Goal: Submit feedback/report problem: Submit feedback/report problem

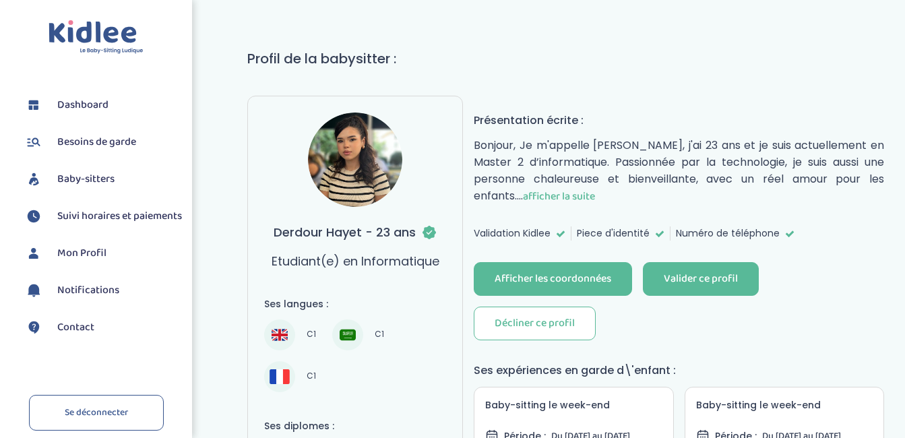
scroll to position [66, 0]
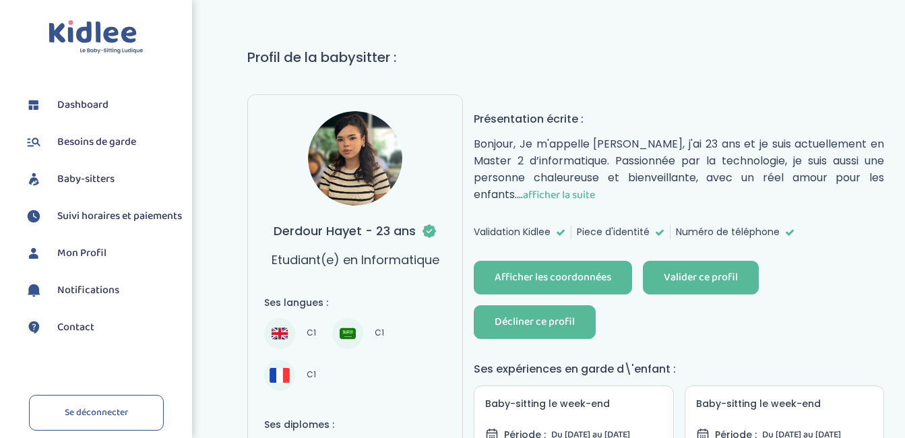
click at [552, 319] on div "Décliner ce profil" at bounding box center [534, 322] width 80 height 15
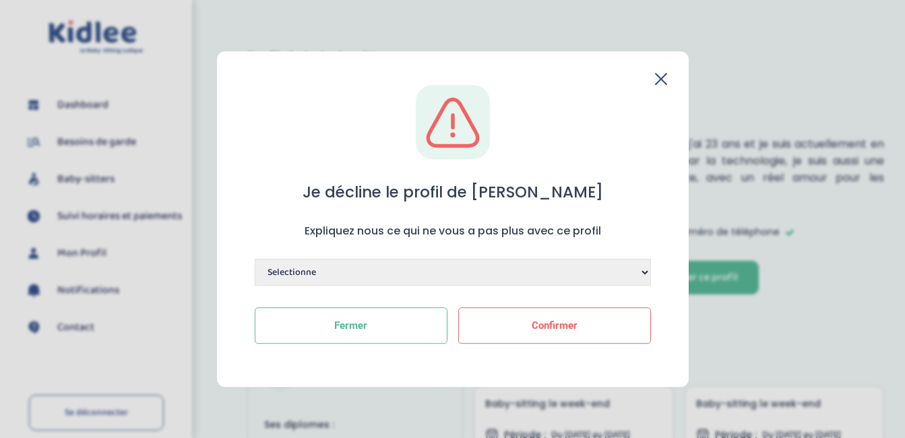
click at [644, 266] on select "Selectionne Manque de dynamisme Manque d'expérience Manque de motivation Dispon…" at bounding box center [453, 272] width 396 height 27
select select "Autre"
click at [255, 259] on select "Selectionne Manque de dynamisme Manque d'expérience Manque de motivation Dispon…" at bounding box center [453, 272] width 396 height 27
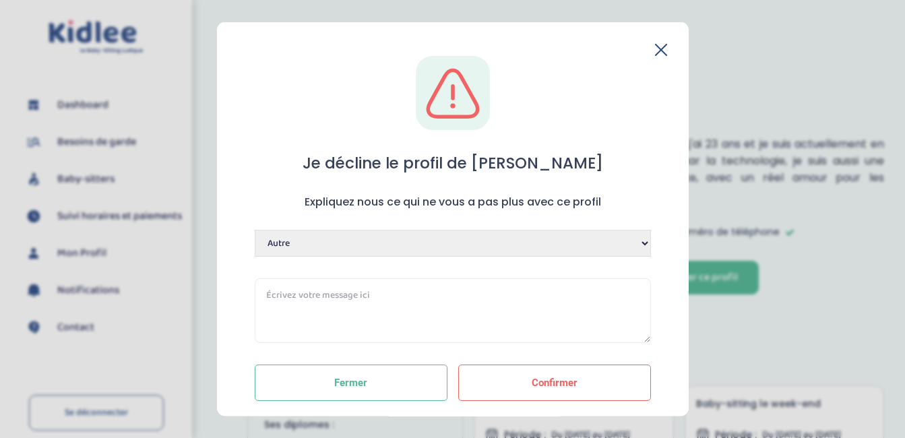
click at [567, 305] on textarea at bounding box center [453, 310] width 396 height 65
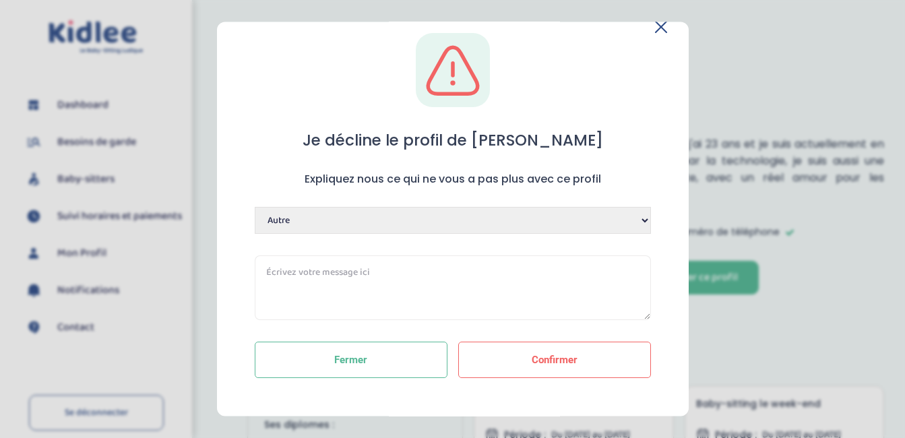
scroll to position [28, 0]
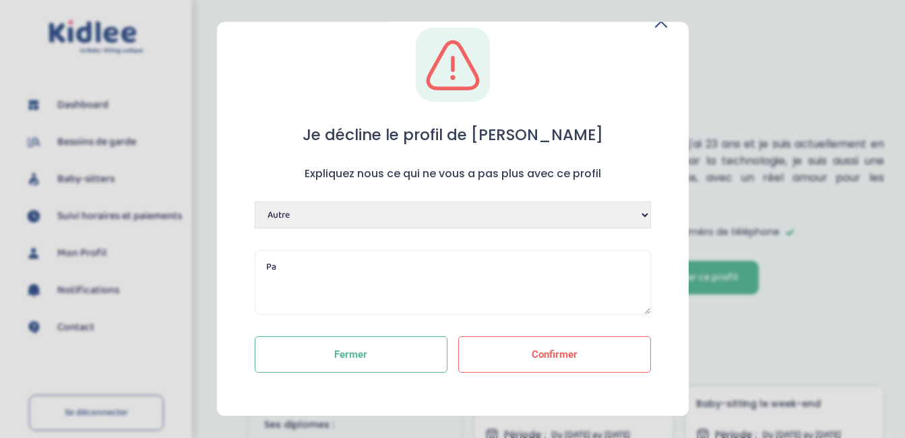
type textarea "P"
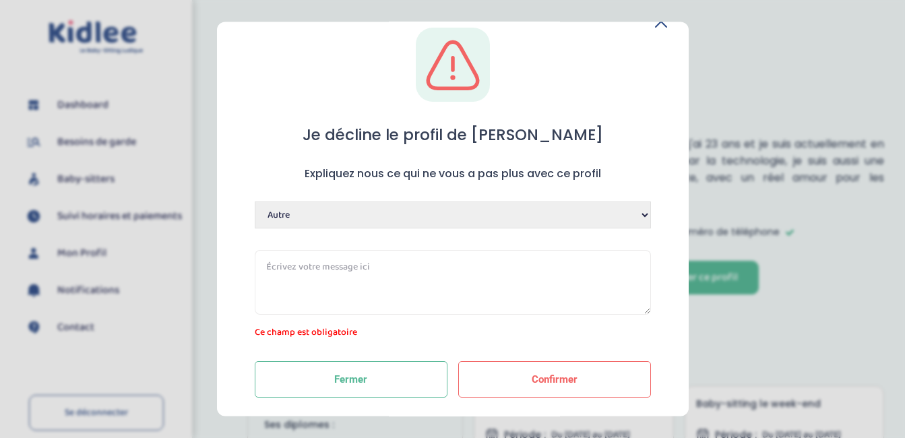
click at [609, 210] on select "Selectionne Manque de dynamisme Manque d'expérience Manque de motivation Dispon…" at bounding box center [453, 214] width 396 height 27
click at [654, 159] on div "Je décline le profil de [PERSON_NAME] Expliquez nous ce qui ne vous a pas plus …" at bounding box center [452, 223] width 428 height 391
click at [432, 266] on textarea at bounding box center [453, 282] width 396 height 65
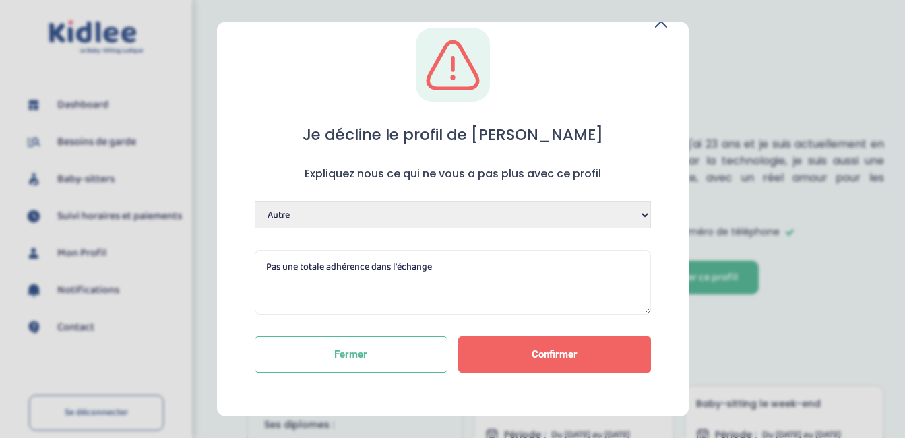
type textarea "Pas une totale adhérence dans l'échange"
click at [522, 358] on button "Confirmer" at bounding box center [554, 354] width 193 height 36
